Goal: Task Accomplishment & Management: Complete application form

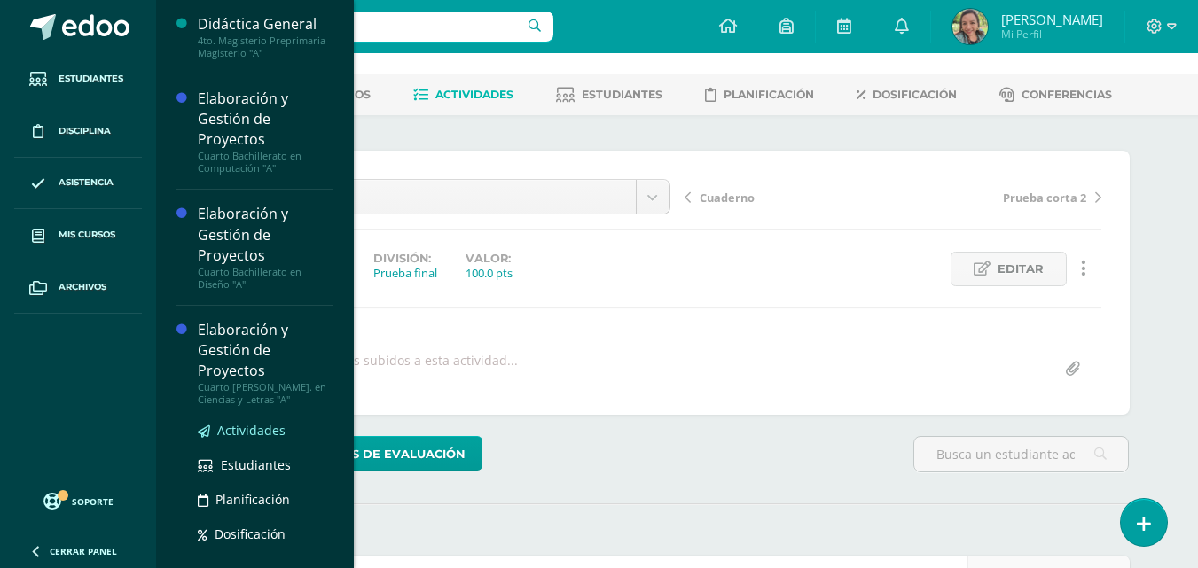
click at [244, 426] on span "Actividades" at bounding box center [251, 430] width 68 height 17
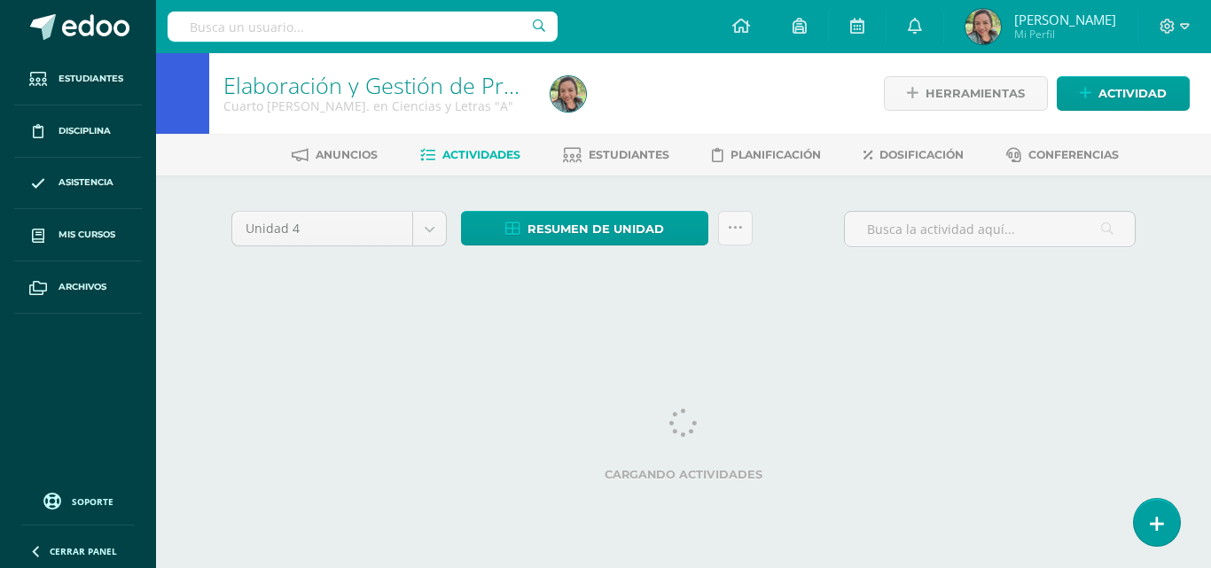
click at [464, 159] on span "Actividades" at bounding box center [481, 154] width 78 height 13
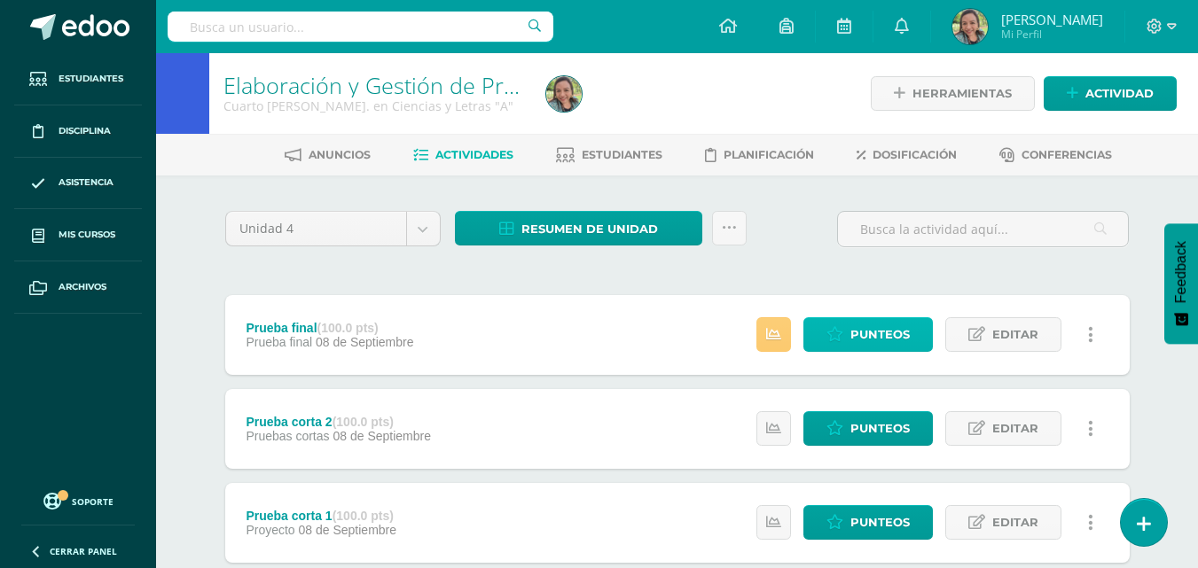
click at [863, 339] on span "Punteos" at bounding box center [879, 334] width 59 height 33
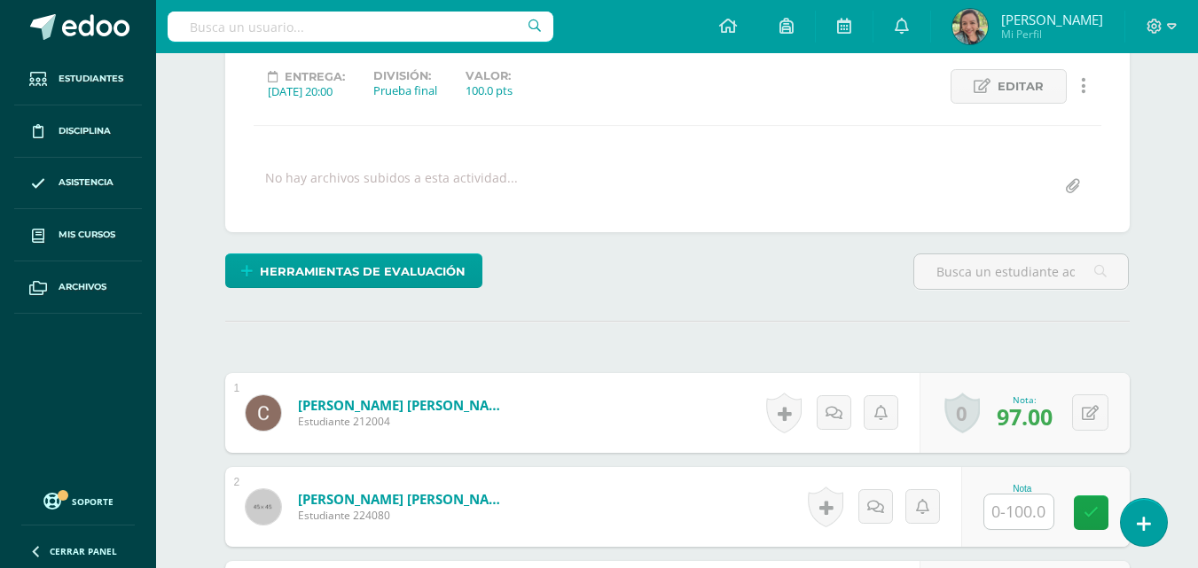
scroll to position [244, 0]
click at [1027, 509] on input "text" at bounding box center [1018, 511] width 69 height 35
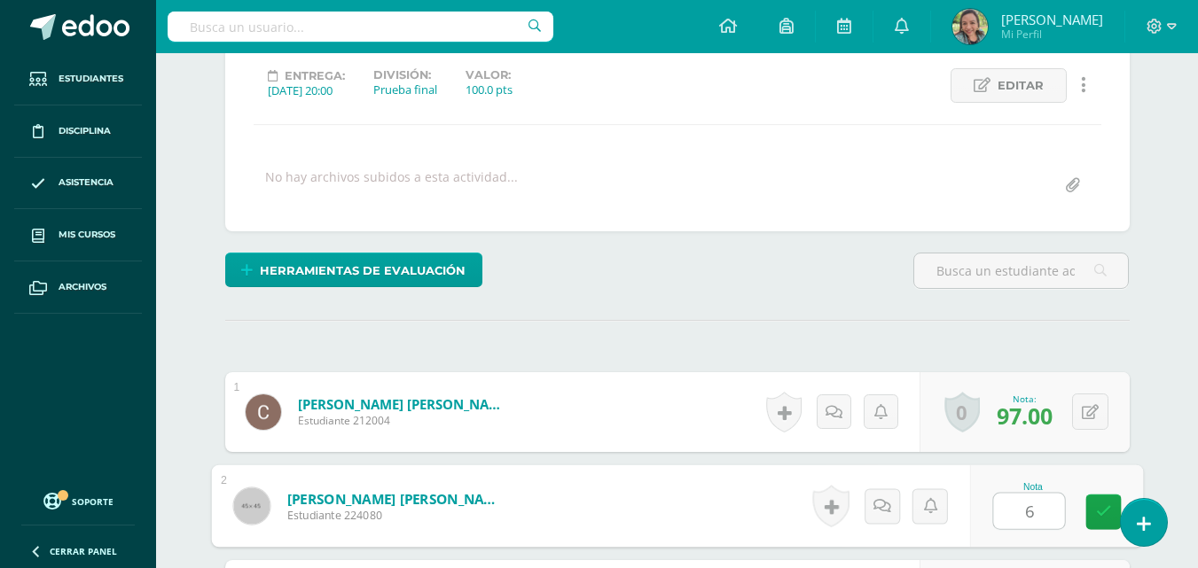
type input "66"
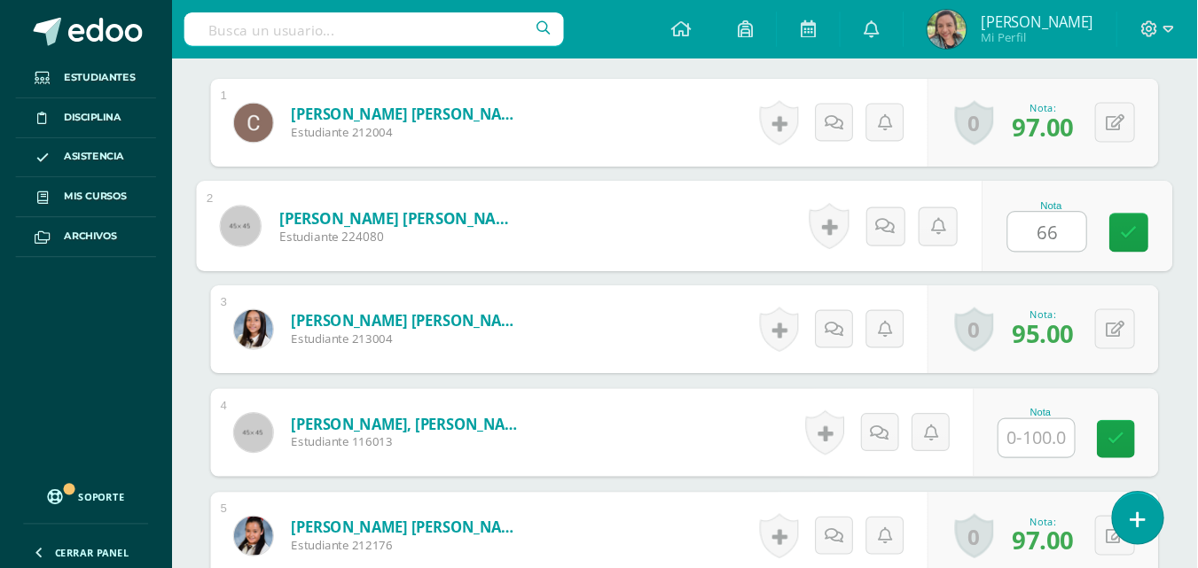
scroll to position [545, 0]
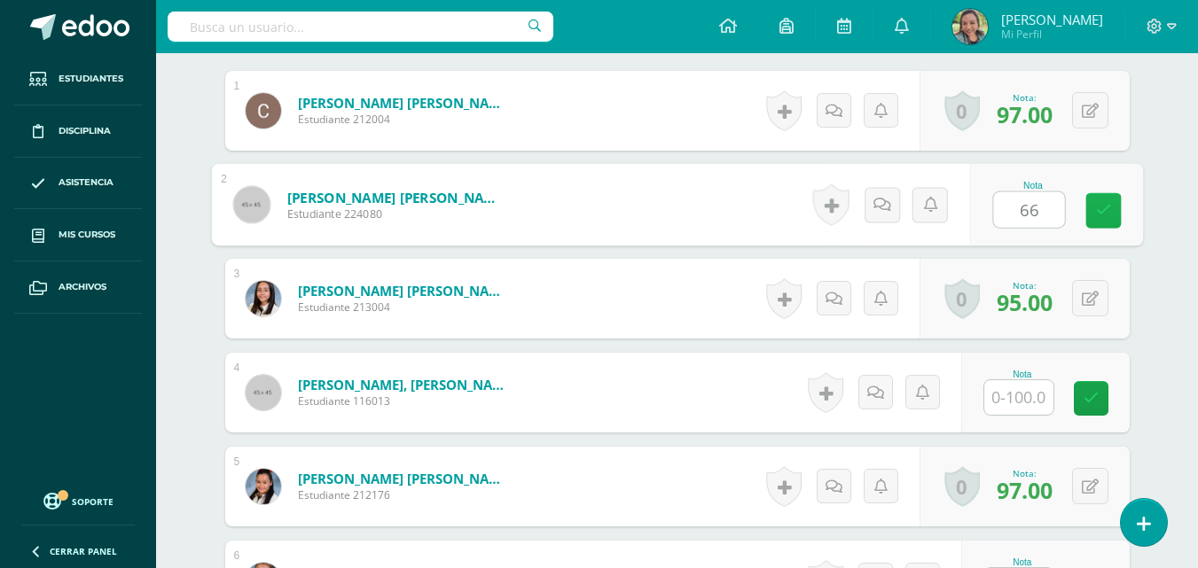
click at [1101, 211] on icon at bounding box center [1103, 210] width 16 height 15
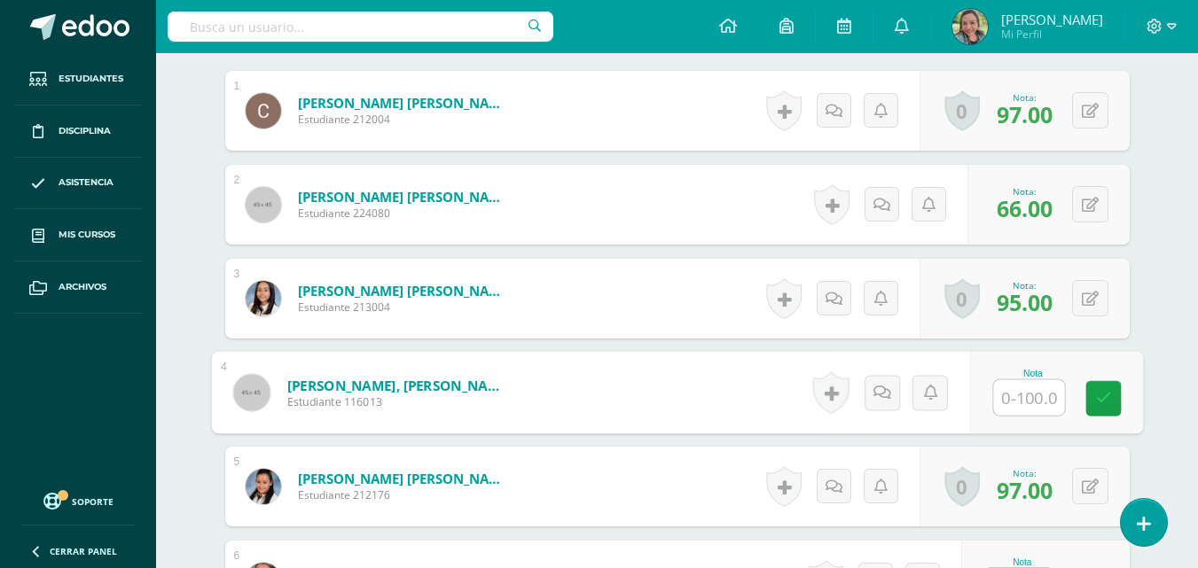
click at [1027, 392] on input "text" at bounding box center [1028, 397] width 71 height 35
type input "86"
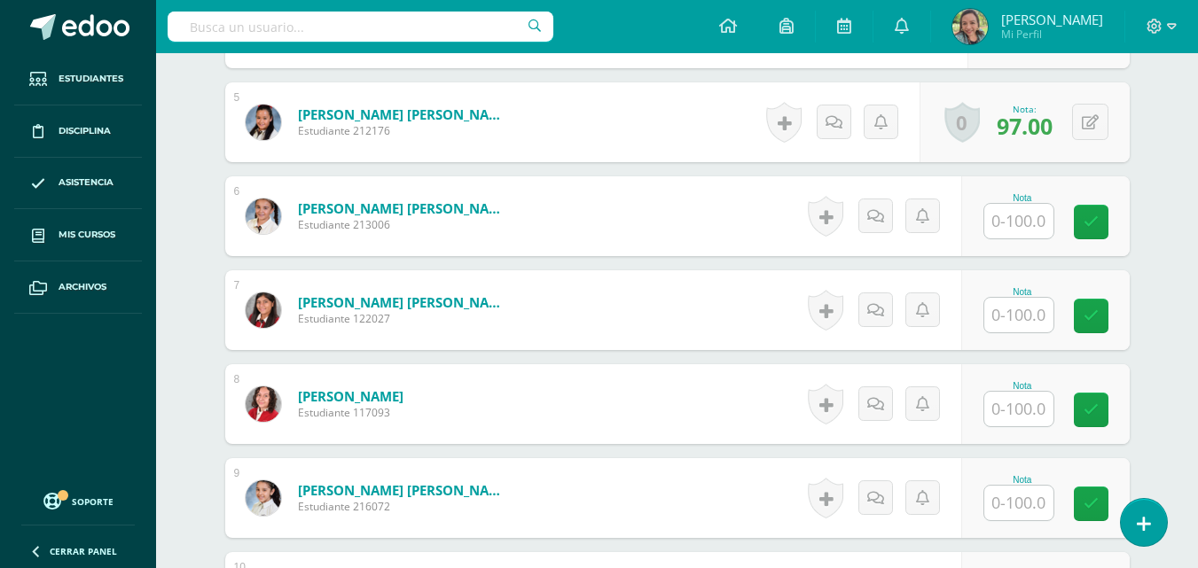
scroll to position [921, 0]
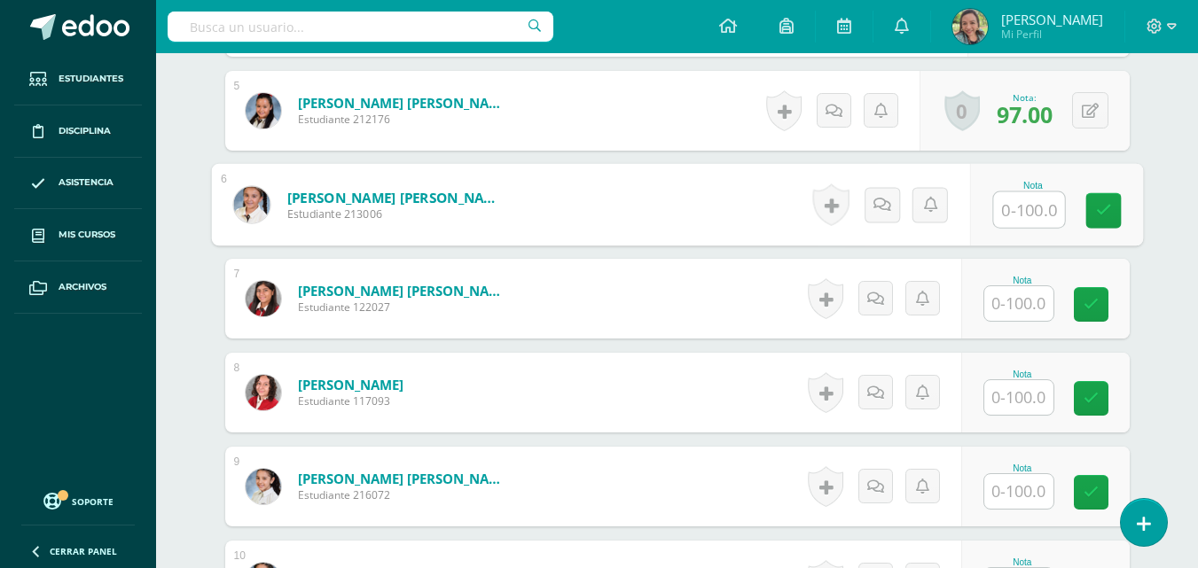
click at [1010, 216] on input "text" at bounding box center [1028, 209] width 71 height 35
type input "98"
click at [1102, 211] on icon at bounding box center [1103, 210] width 16 height 15
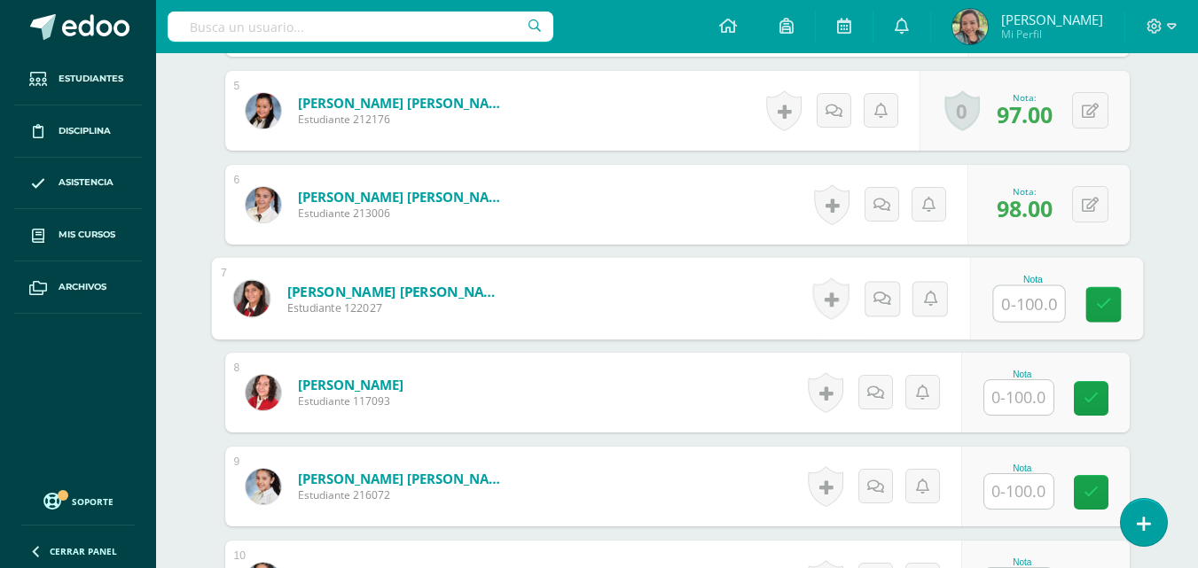
click at [1006, 306] on input "text" at bounding box center [1028, 303] width 71 height 35
type input "98"
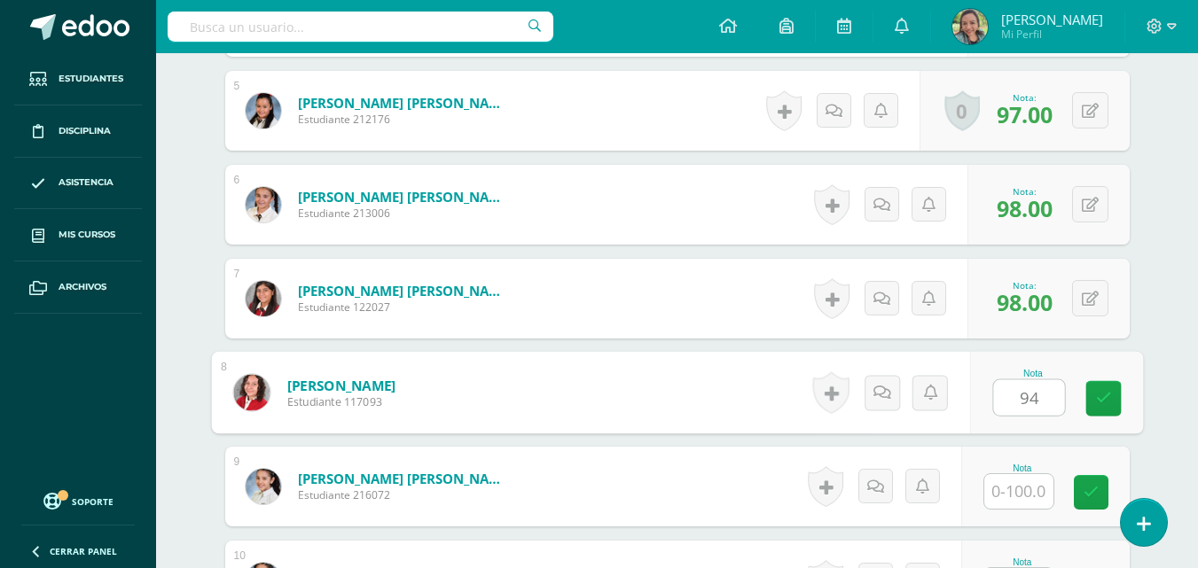
type input "94"
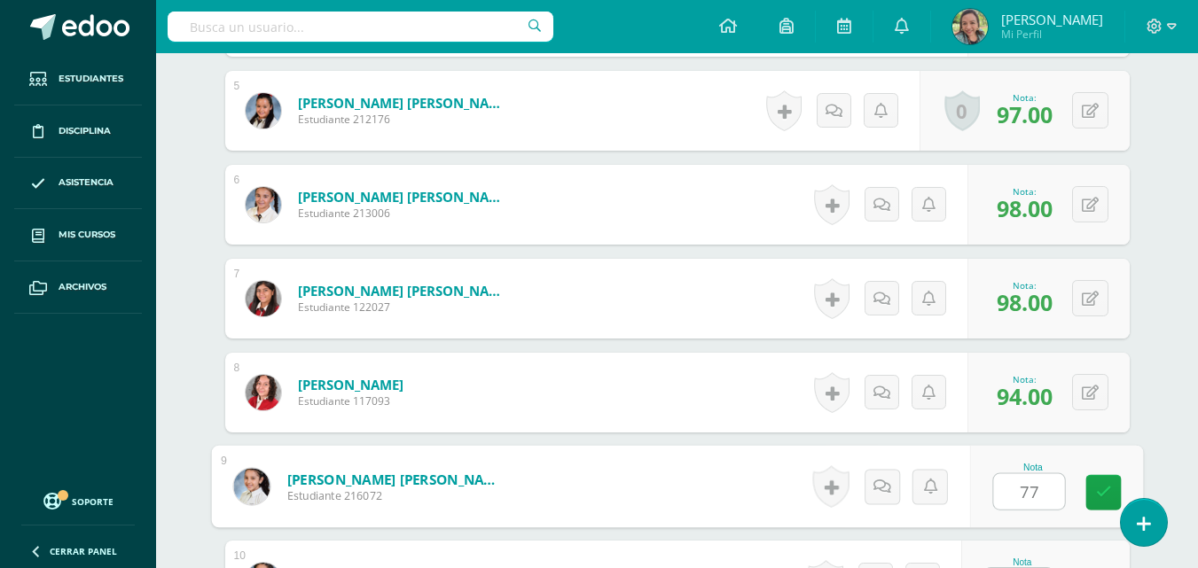
type input "77"
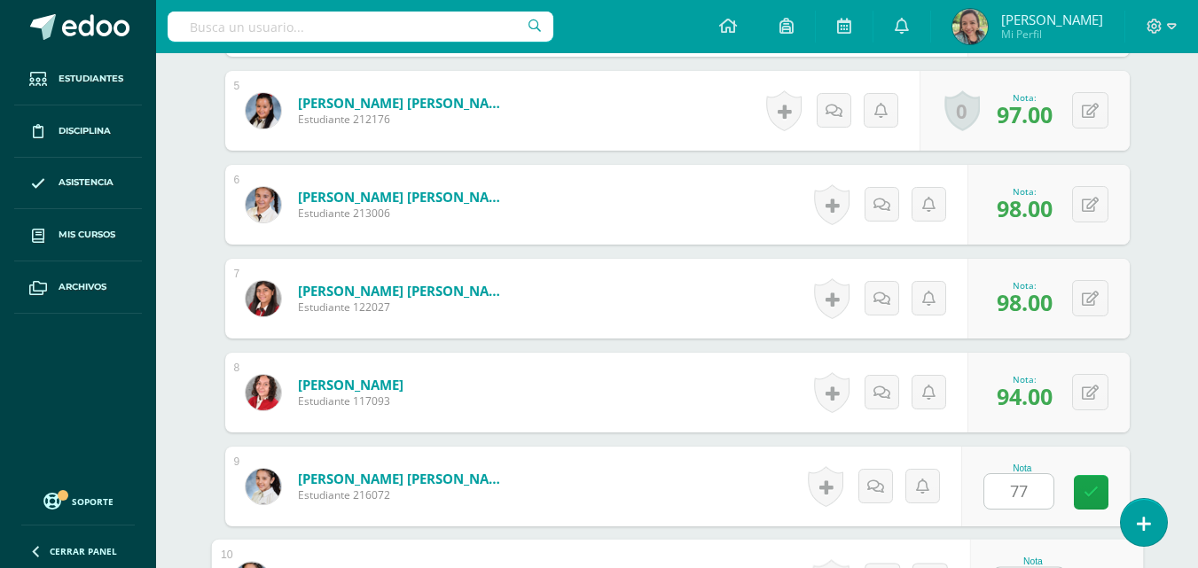
scroll to position [956, 0]
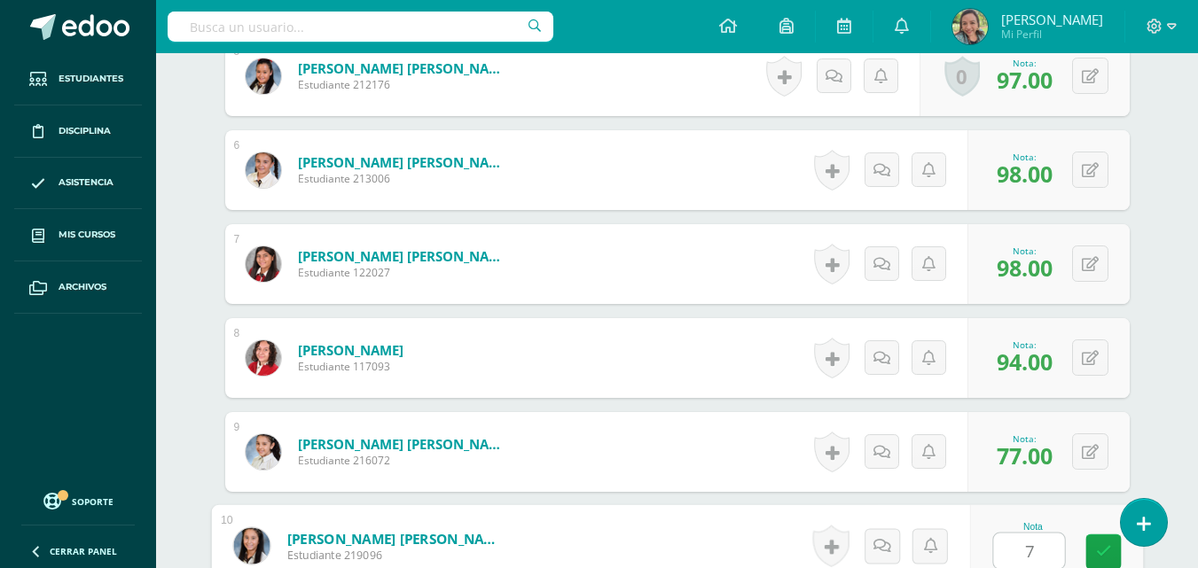
type input "72"
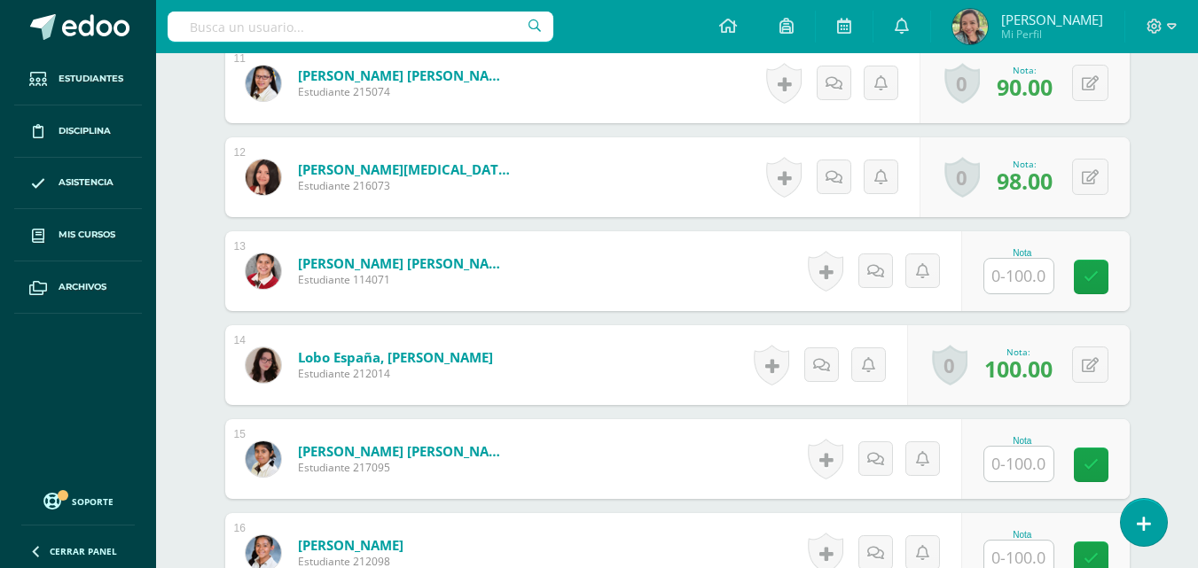
scroll to position [1518, 0]
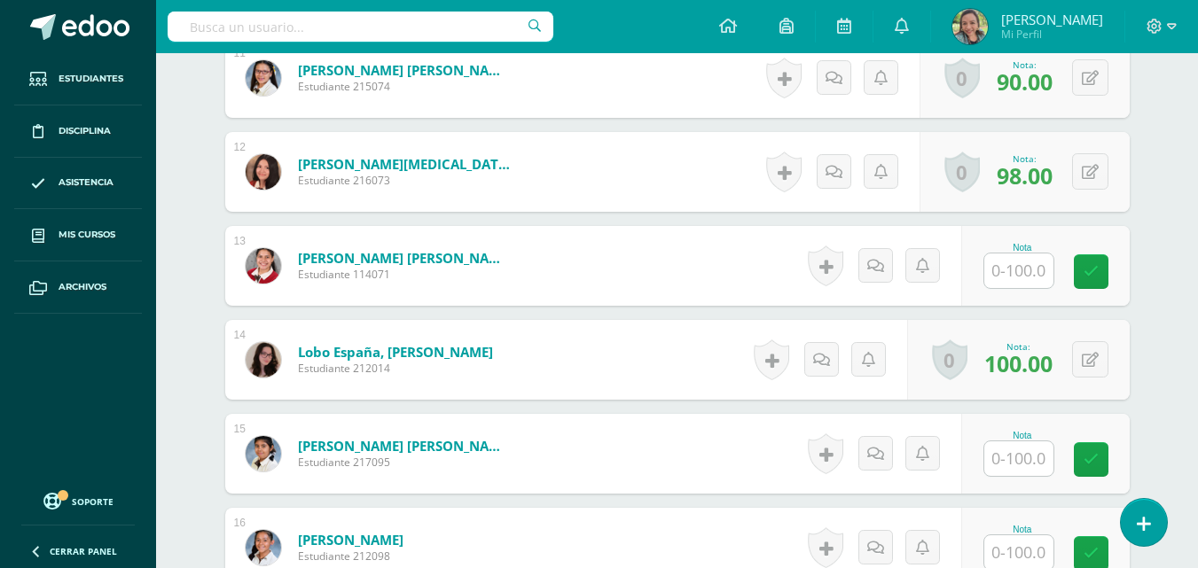
click at [1023, 275] on input "text" at bounding box center [1018, 271] width 69 height 35
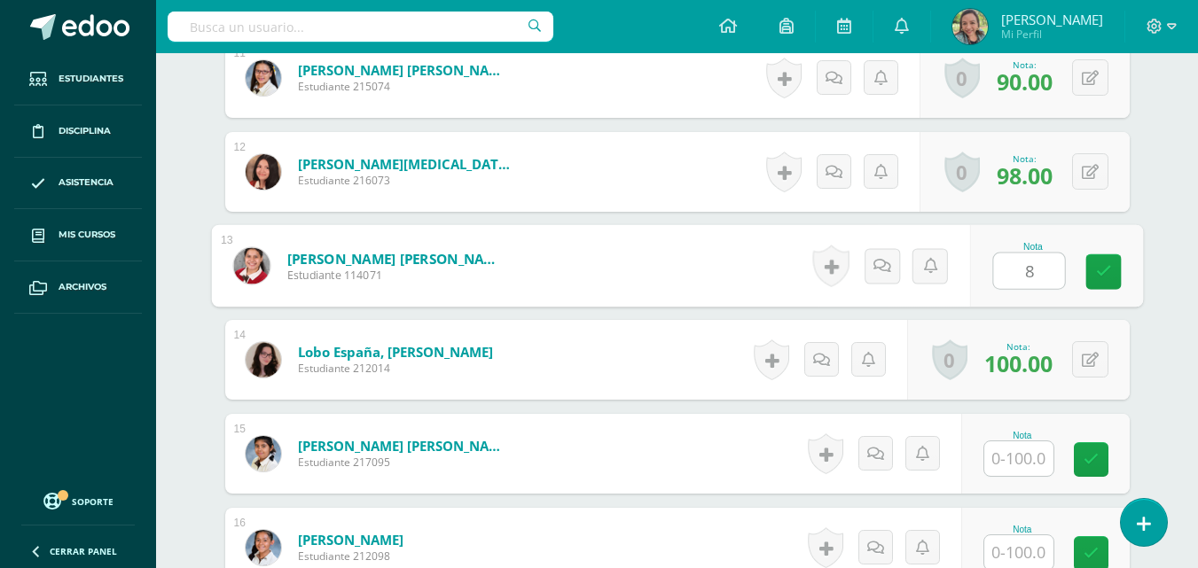
type input "84"
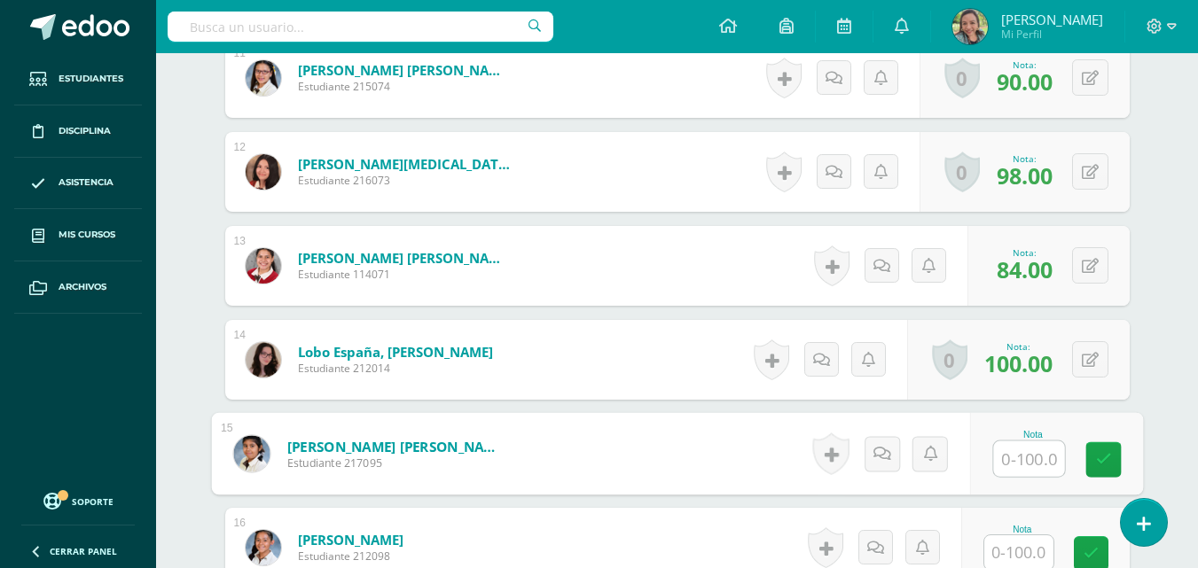
click at [1027, 451] on input "text" at bounding box center [1028, 458] width 71 height 35
click at [1013, 464] on input "text" at bounding box center [1028, 458] width 71 height 35
type input "88"
click at [1108, 457] on icon at bounding box center [1103, 459] width 16 height 15
click at [1108, 457] on icon at bounding box center [1102, 453] width 18 height 15
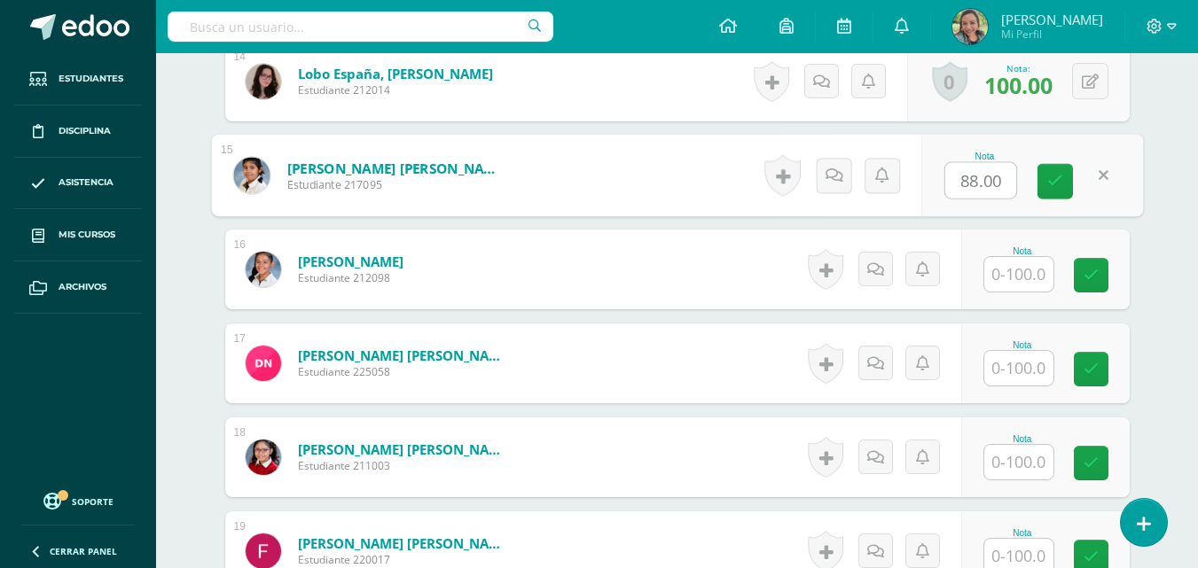
scroll to position [1791, 0]
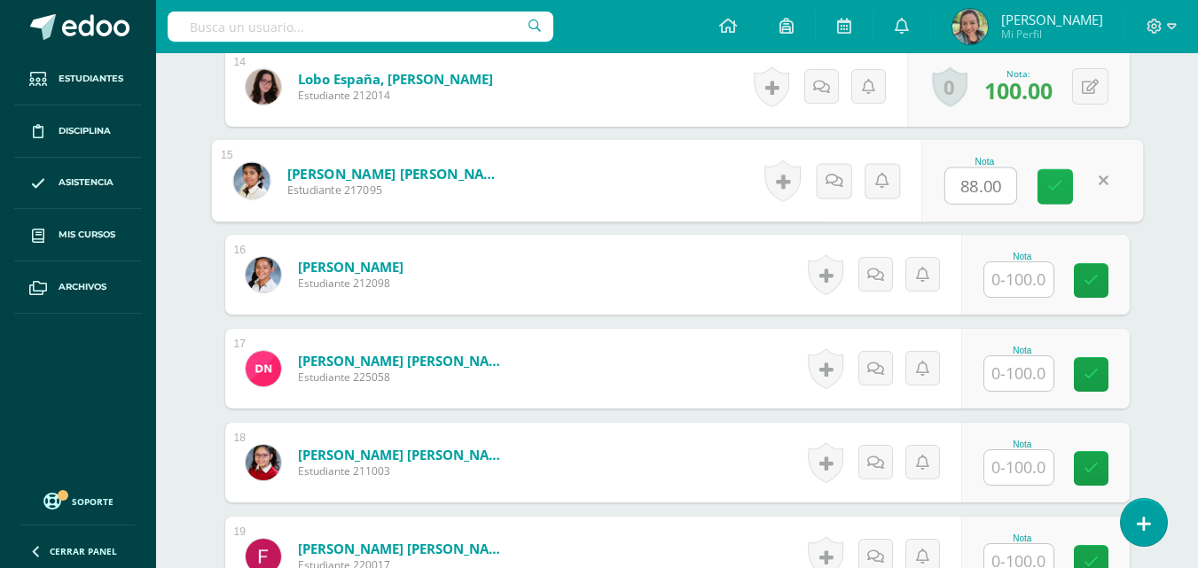
click at [1061, 189] on icon at bounding box center [1055, 186] width 16 height 15
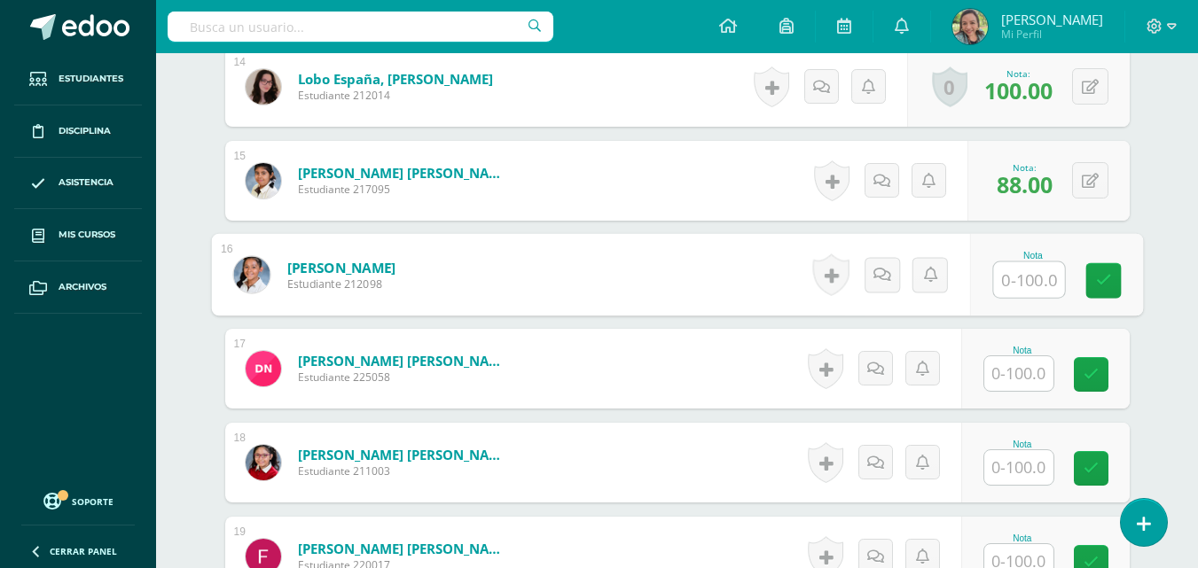
click at [1009, 282] on input "text" at bounding box center [1028, 279] width 71 height 35
type input "81"
click at [1111, 275] on link at bounding box center [1102, 280] width 35 height 35
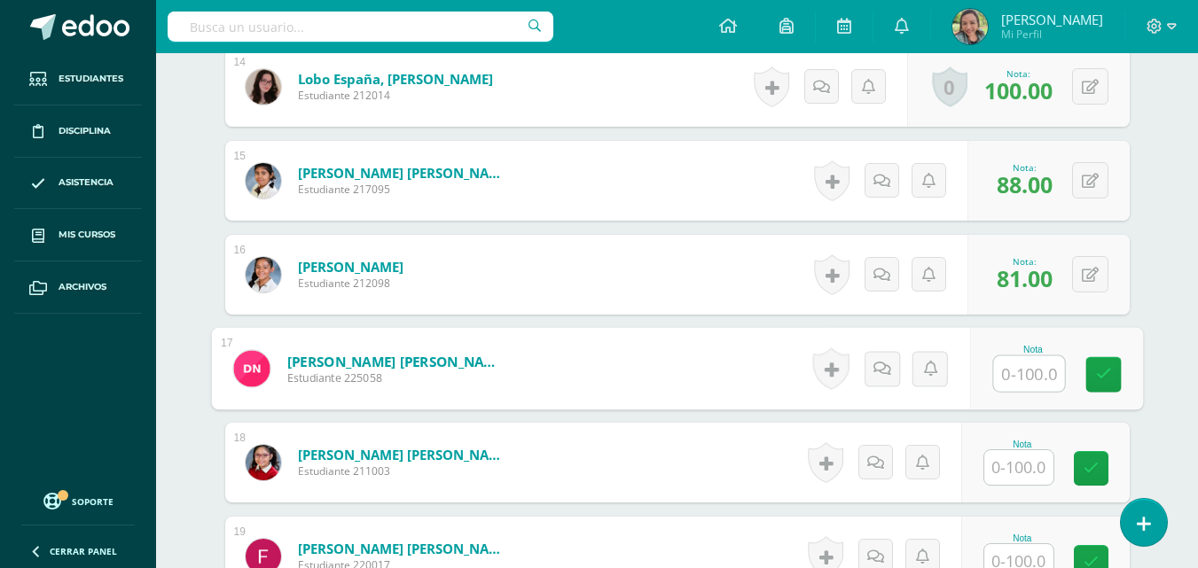
click at [1023, 375] on input "text" at bounding box center [1028, 373] width 71 height 35
type input "66"
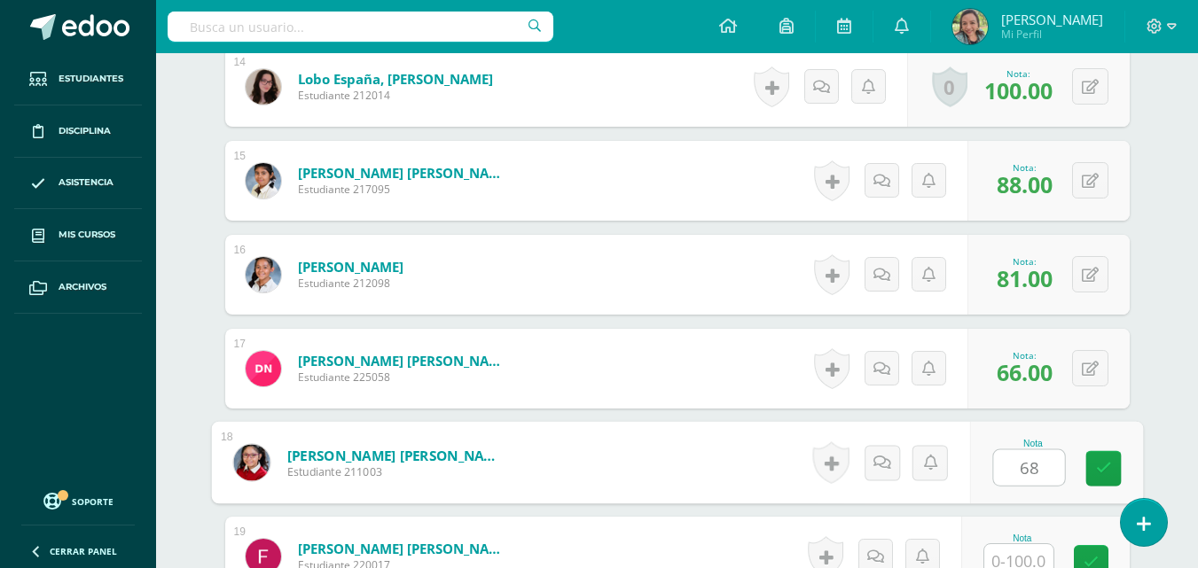
type input "68"
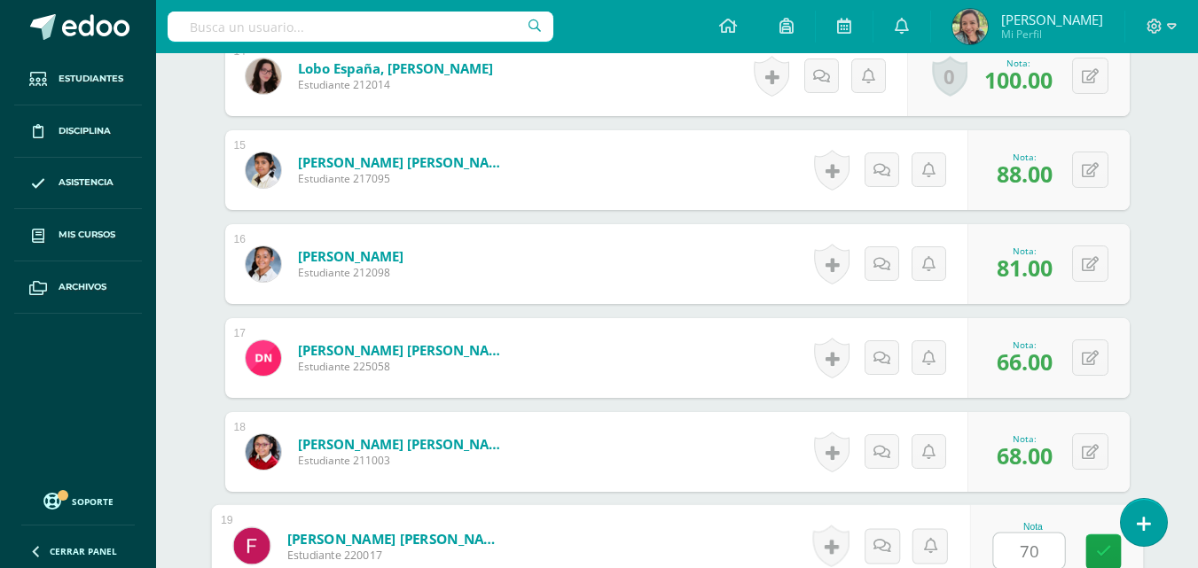
type input "70"
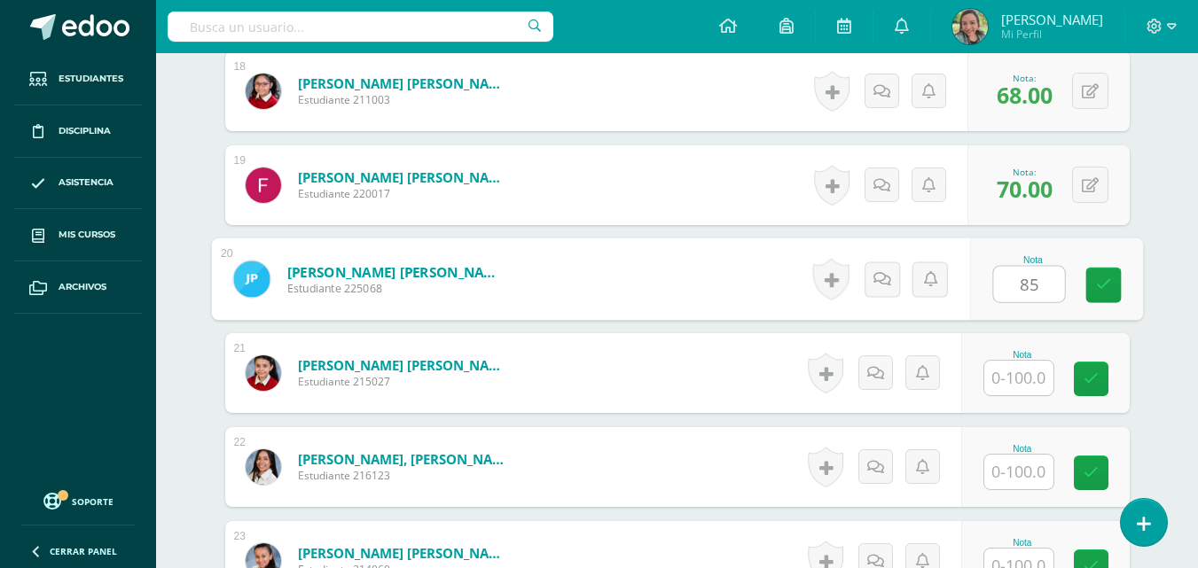
type input "85"
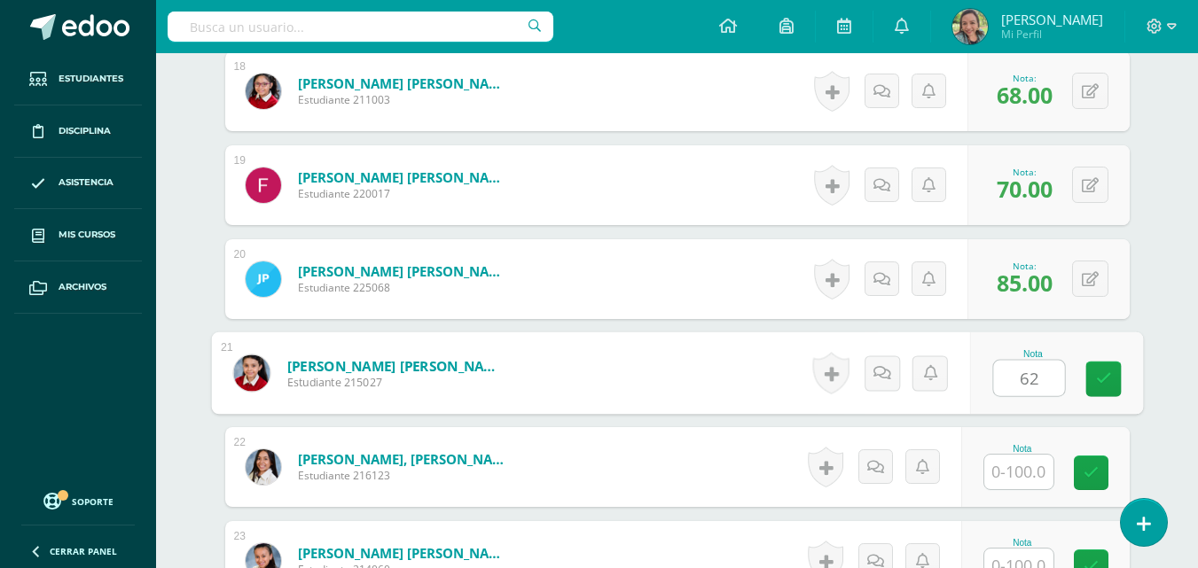
type input "62"
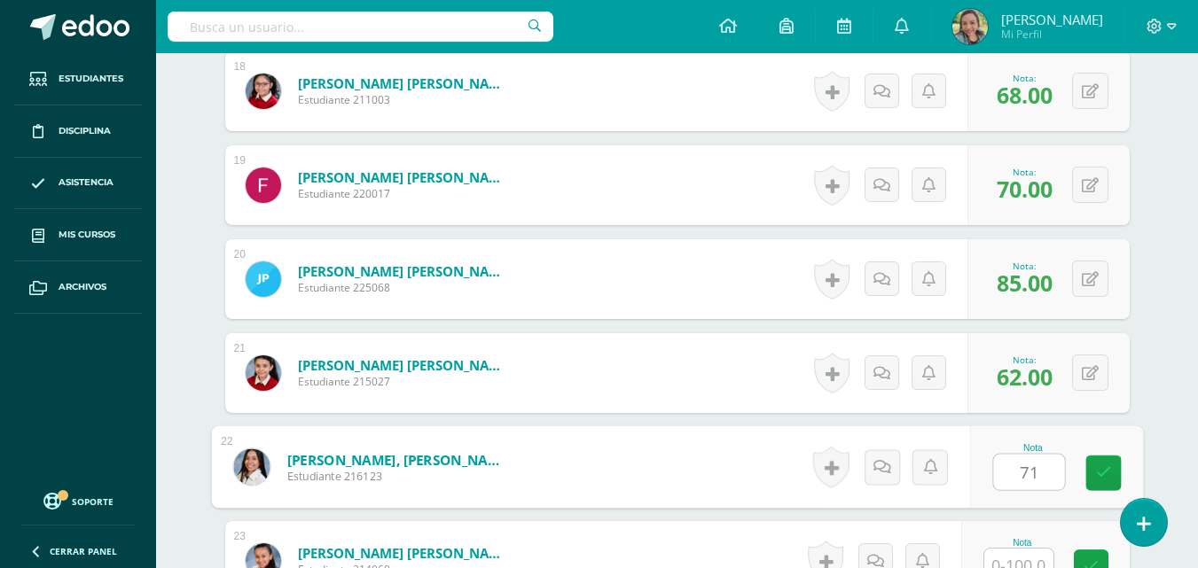
type input "71"
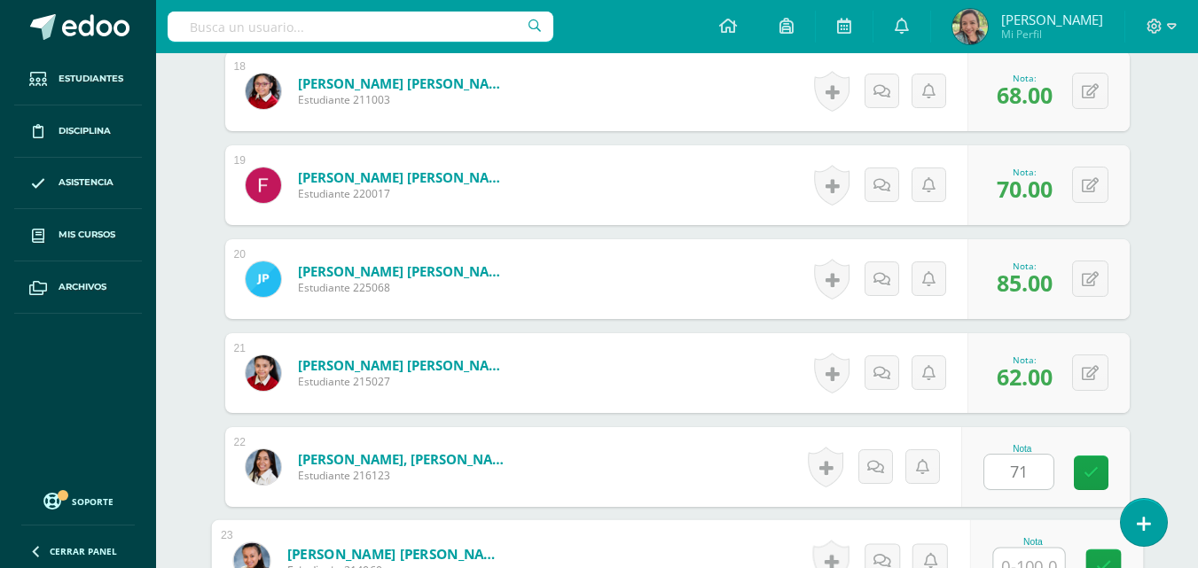
scroll to position [2177, 0]
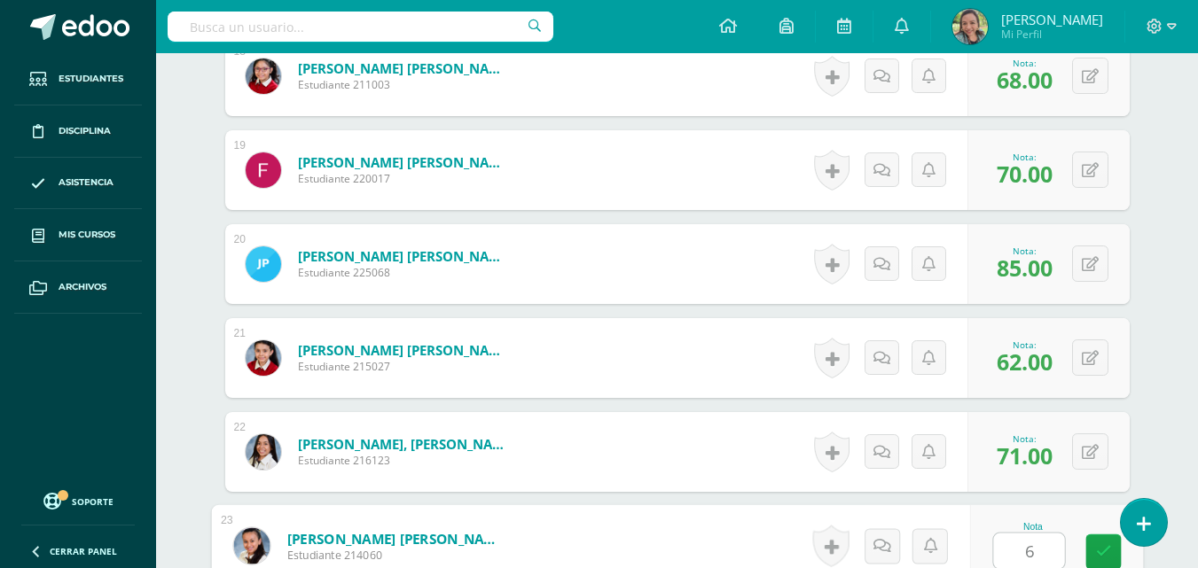
type input "66"
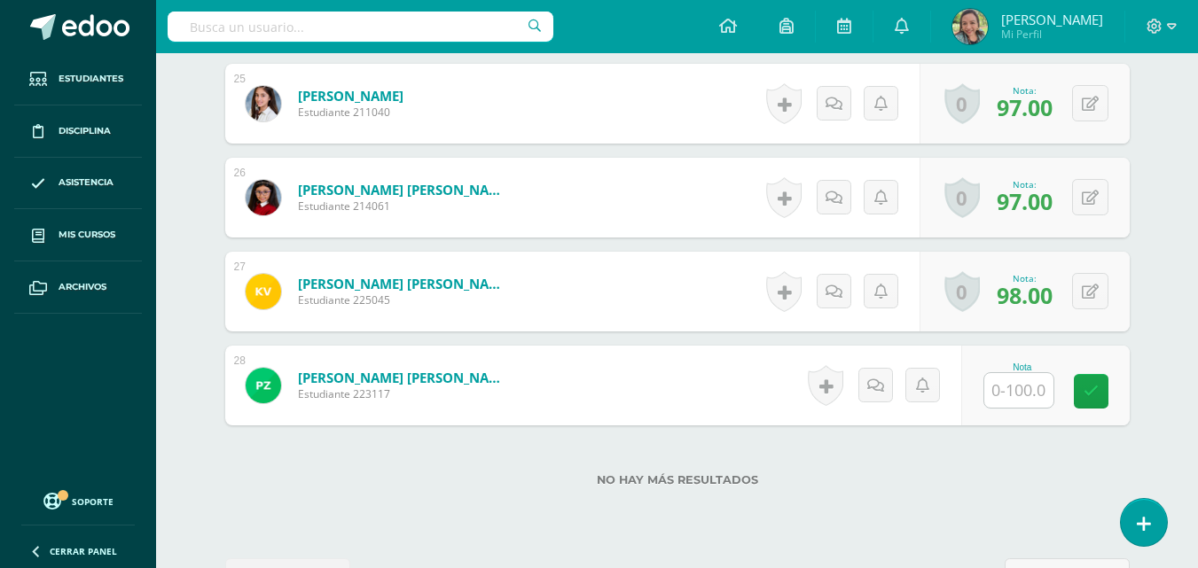
scroll to position [2813, 0]
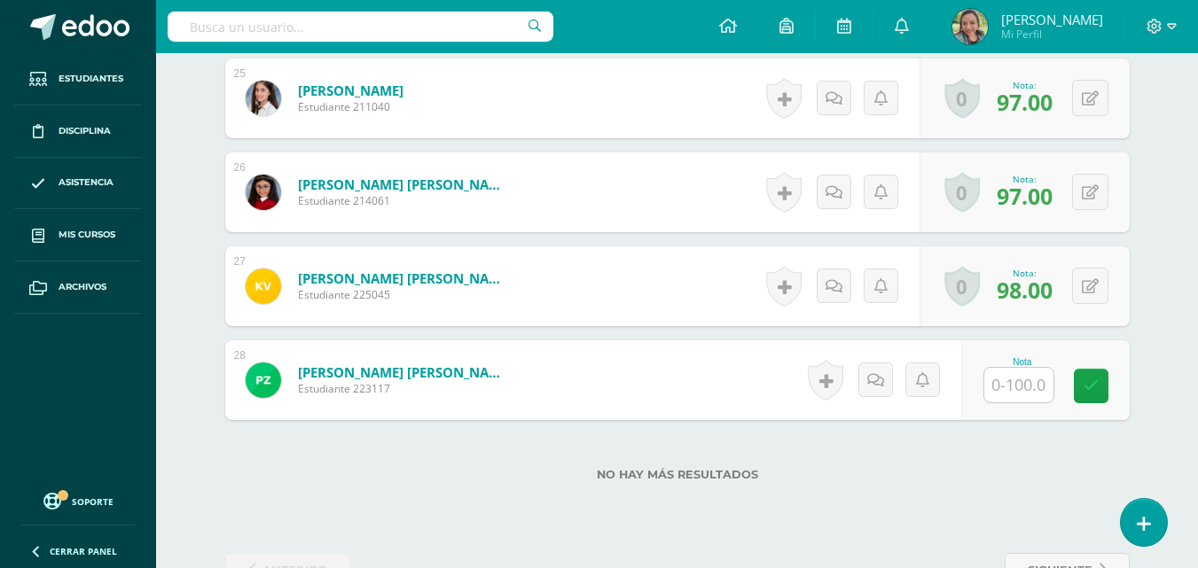
click at [1023, 393] on input "text" at bounding box center [1018, 385] width 69 height 35
type input "44"
click at [1097, 388] on icon at bounding box center [1103, 386] width 16 height 15
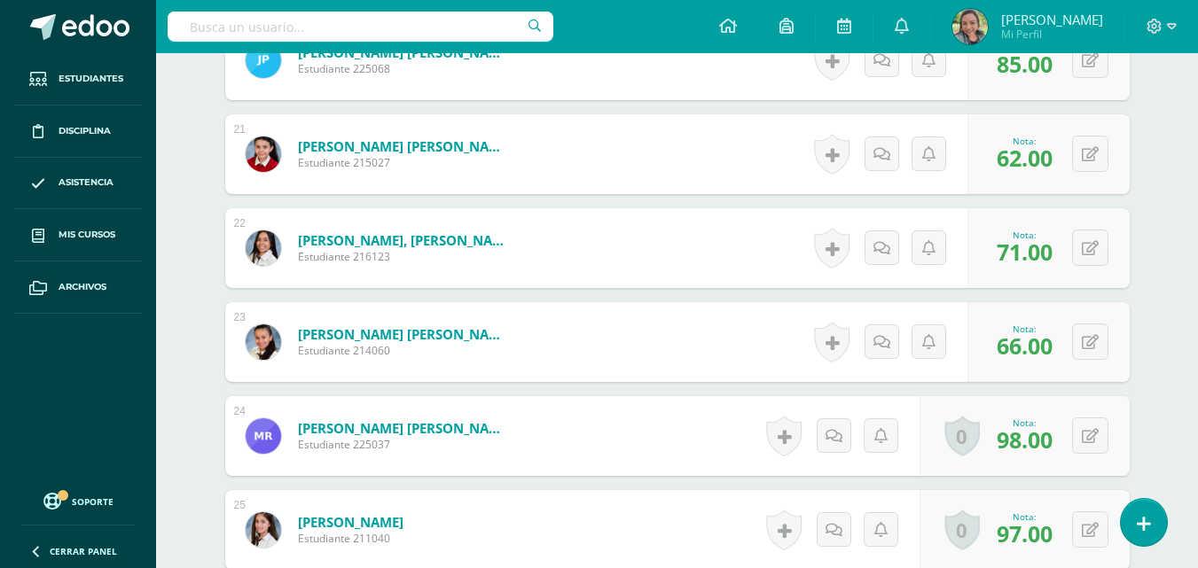
scroll to position [0, 0]
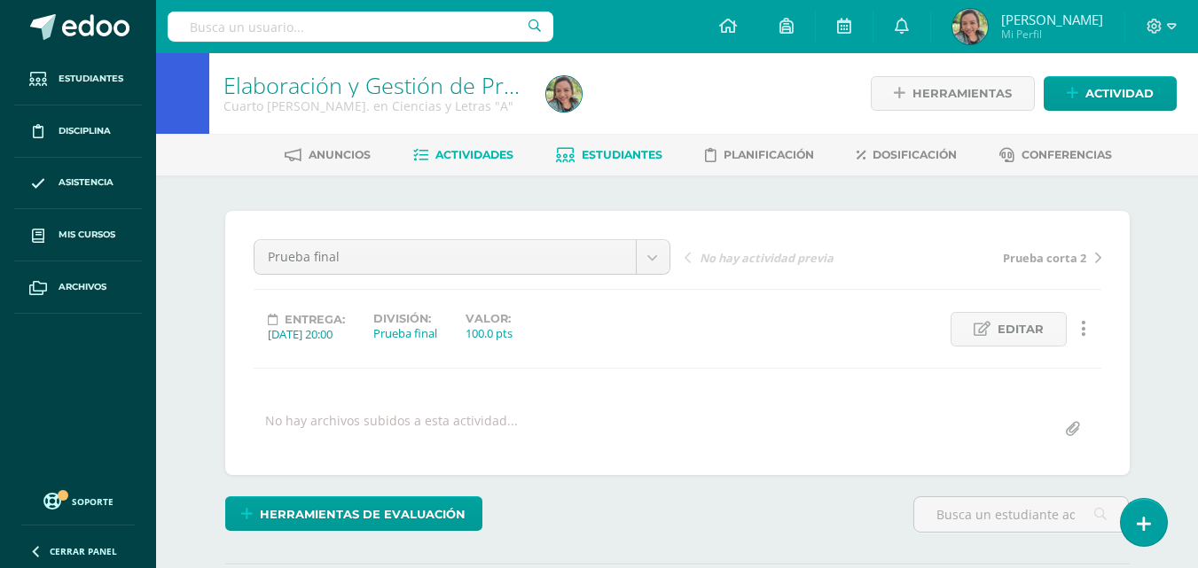
click at [594, 162] on link "Estudiantes" at bounding box center [609, 155] width 106 height 28
click at [628, 160] on span "Estudiantes" at bounding box center [622, 154] width 81 height 13
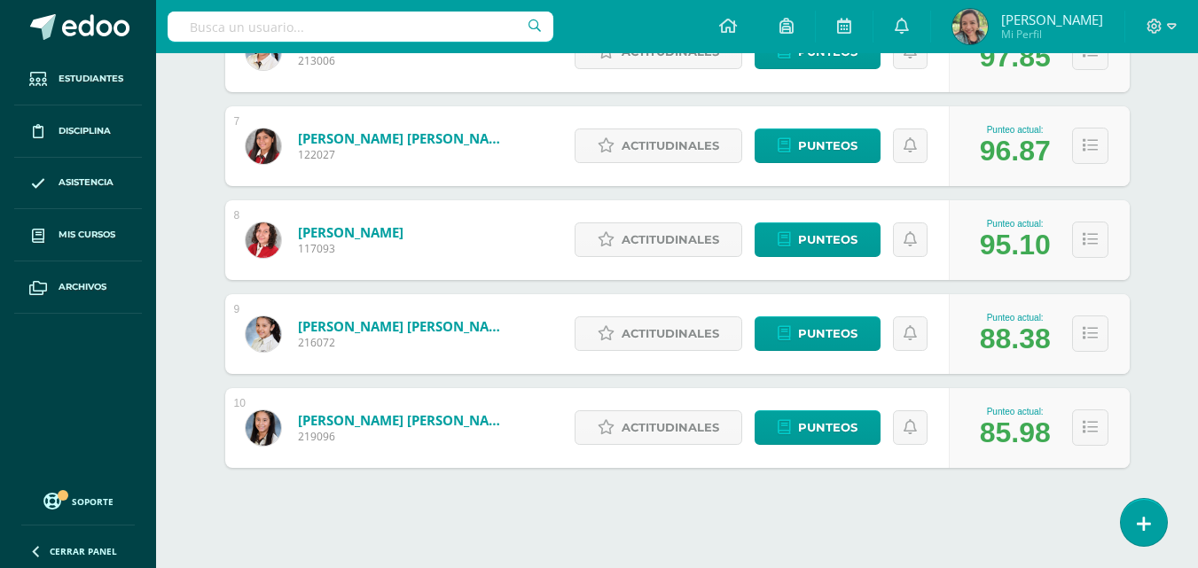
scroll to position [855, 0]
